Goal: Task Accomplishment & Management: Manage account settings

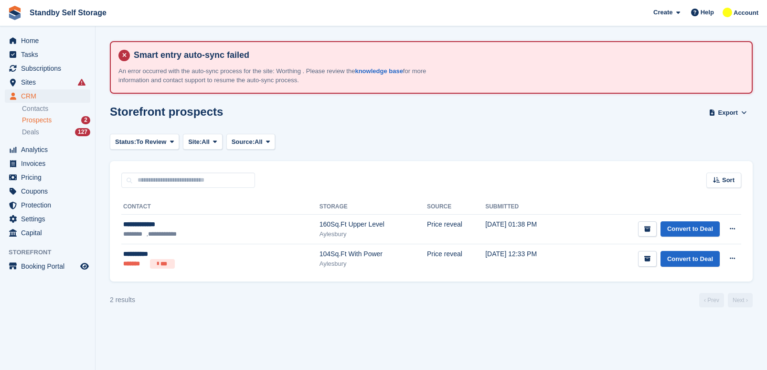
click at [41, 115] on link "Prospects 2" at bounding box center [56, 120] width 68 height 10
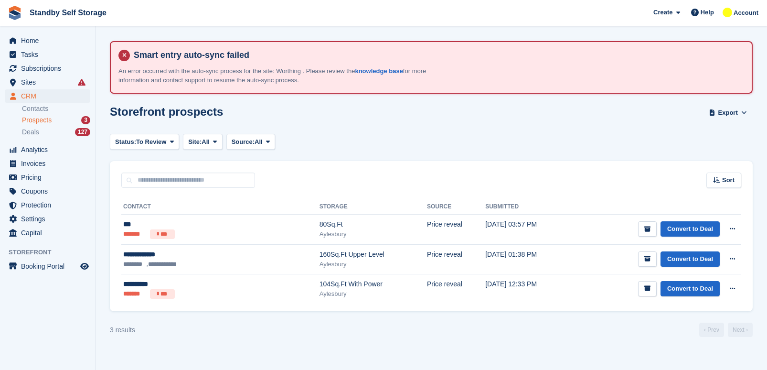
click at [45, 117] on span "Prospects" at bounding box center [37, 120] width 30 height 9
click at [283, 119] on div "Storefront prospects Export Export Prospects Export a CSV of all Prospects whic…" at bounding box center [431, 118] width 643 height 27
click at [55, 119] on div "Prospects 3" at bounding box center [56, 120] width 68 height 9
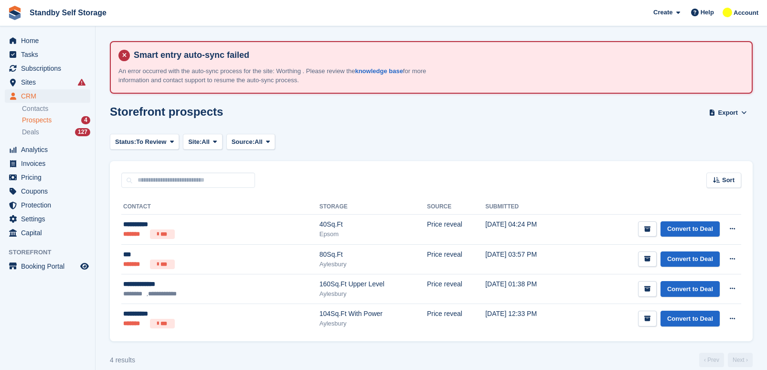
click at [36, 121] on span "Prospects" at bounding box center [37, 120] width 30 height 9
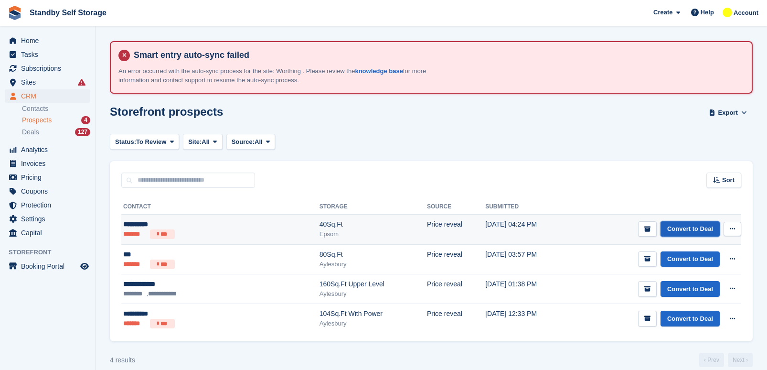
click at [684, 234] on link "Convert to Deal" at bounding box center [689, 229] width 59 height 16
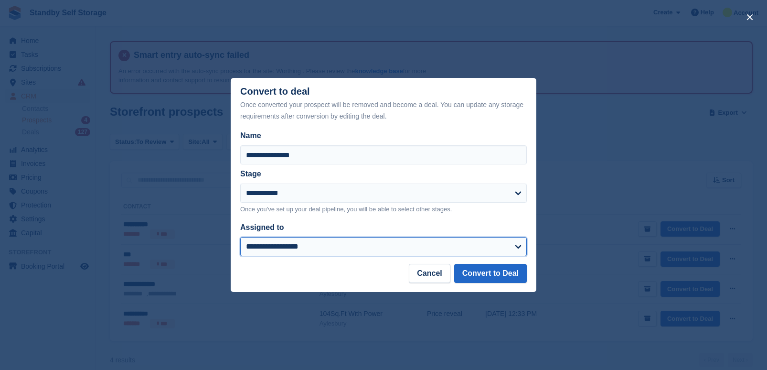
click at [331, 241] on select "**********" at bounding box center [383, 246] width 287 height 19
select select "****"
click at [240, 237] on select "**********" at bounding box center [383, 246] width 287 height 19
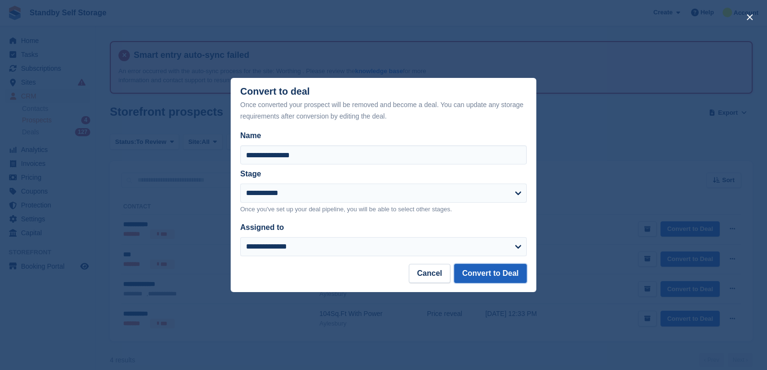
click at [503, 273] on button "Convert to Deal" at bounding box center [490, 273] width 73 height 19
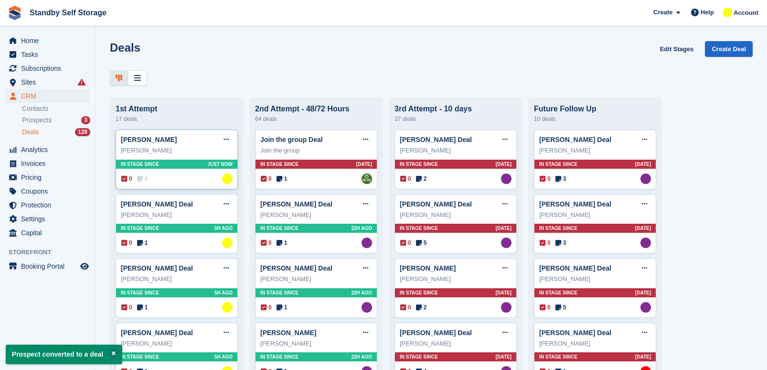
click at [180, 175] on div "0 0 Assigned to Glenn Fisher" at bounding box center [176, 178] width 111 height 11
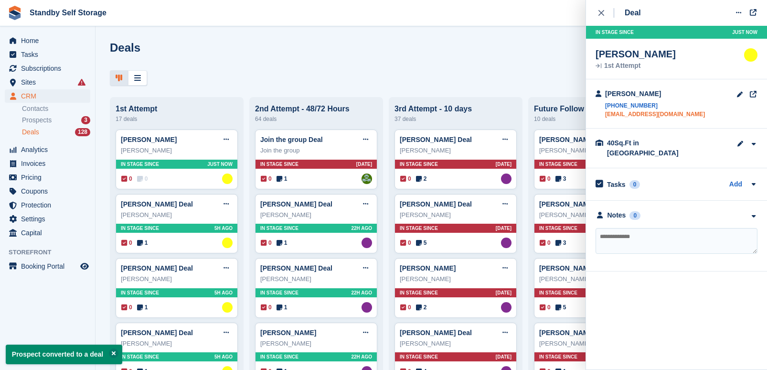
click at [637, 113] on link "siw8ng@yahoo.co.uk" at bounding box center [655, 114] width 100 height 9
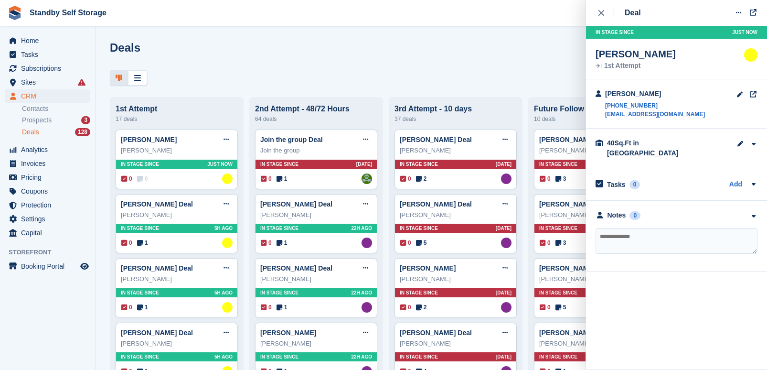
click at [643, 230] on textarea at bounding box center [677, 241] width 162 height 26
type textarea "**********"
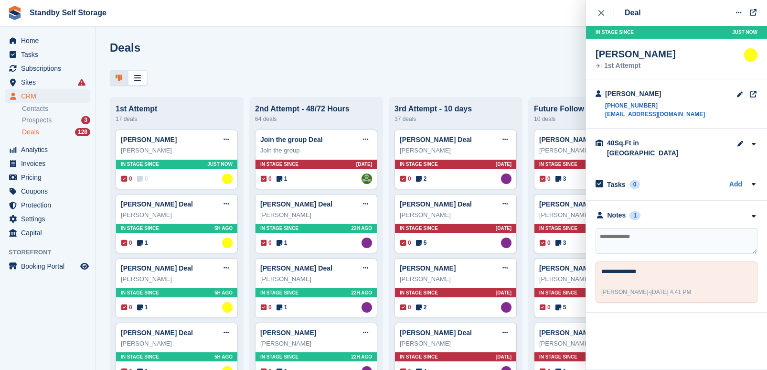
click at [440, 66] on div "Deals Edit Stages Create Deal" at bounding box center [431, 54] width 643 height 27
click at [601, 10] on icon "close" at bounding box center [601, 13] width 6 height 6
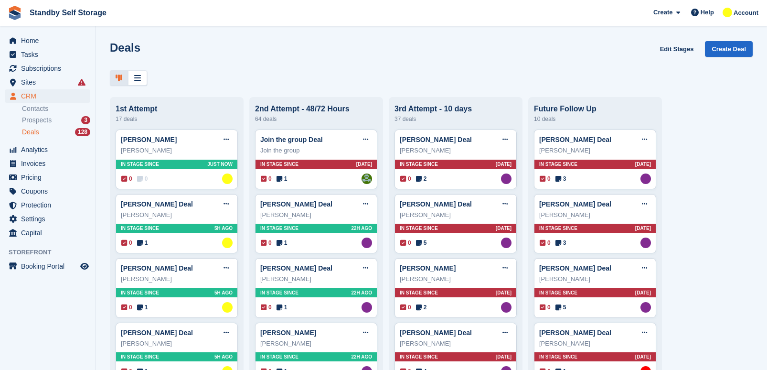
click at [446, 58] on div "Deals Edit Stages Create Deal" at bounding box center [431, 54] width 643 height 27
click at [2, 337] on aside "Home Tasks Subscriptions Subscriptions Subscriptions Contracts Price increases …" at bounding box center [47, 187] width 95 height 322
click at [28, 121] on span "Prospects" at bounding box center [37, 120] width 30 height 9
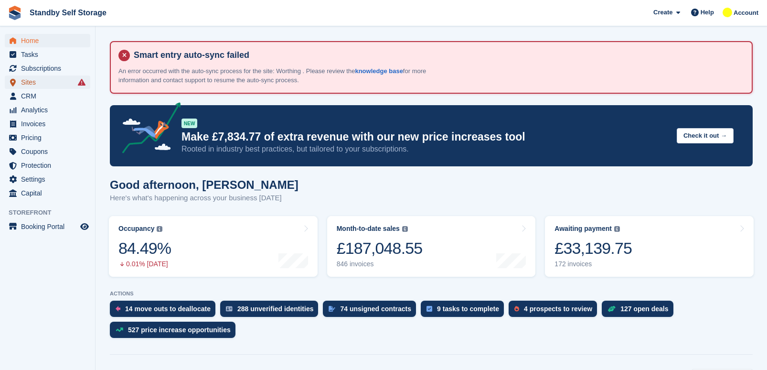
click at [43, 80] on span "Sites" at bounding box center [49, 81] width 57 height 13
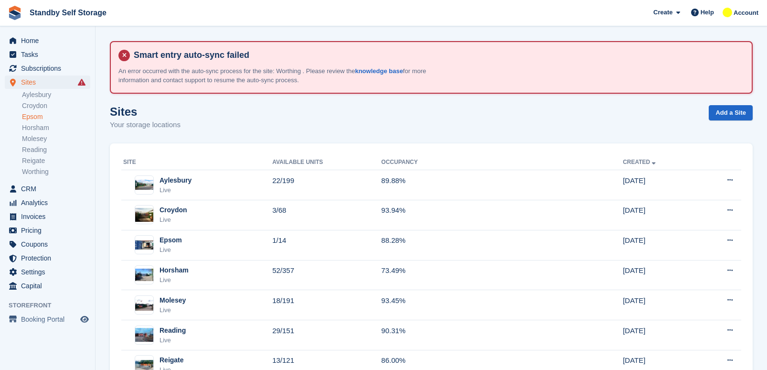
click at [40, 118] on link "Epsom" at bounding box center [56, 116] width 68 height 9
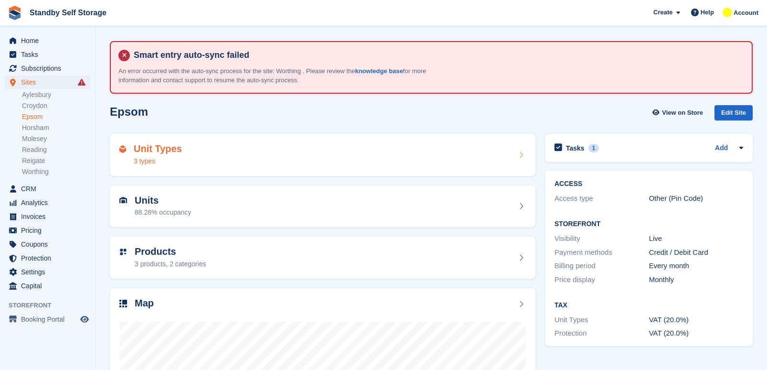
click at [268, 150] on div "Unit Types 3 types" at bounding box center [322, 154] width 406 height 23
